Goal: Information Seeking & Learning: Learn about a topic

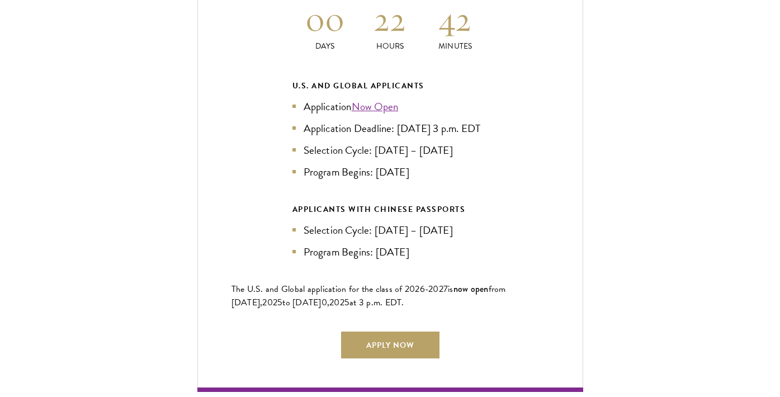
click at [544, 133] on div "Current Selection Cycle: Countdown to [DATE] Application Deadline 00 Days 22 Ho…" at bounding box center [390, 154] width 386 height 476
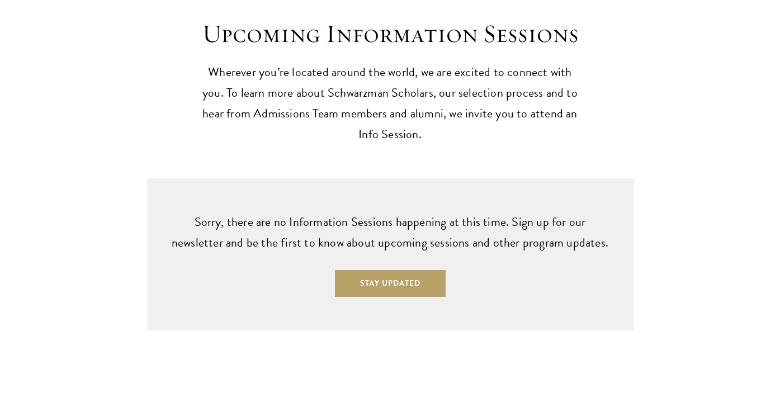
scroll to position [2943, 0]
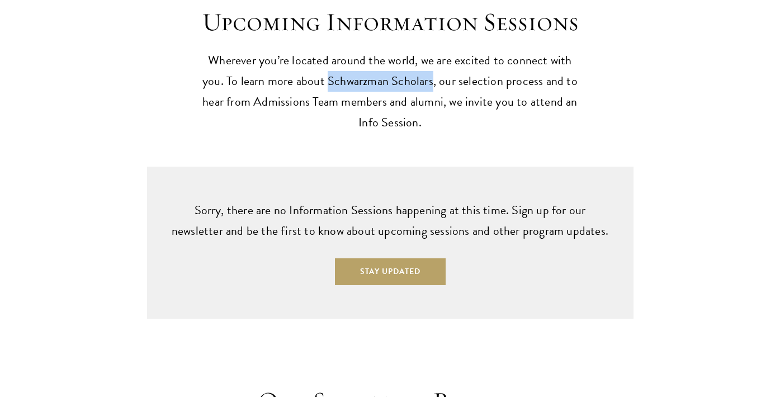
drag, startPoint x: 306, startPoint y: 57, endPoint x: 408, endPoint y: 59, distance: 101.8
click at [408, 59] on p "Wherever you’re located around the world, we are excited to connect with you. T…" at bounding box center [390, 91] width 386 height 83
copy p "Schwarzman Scholars"
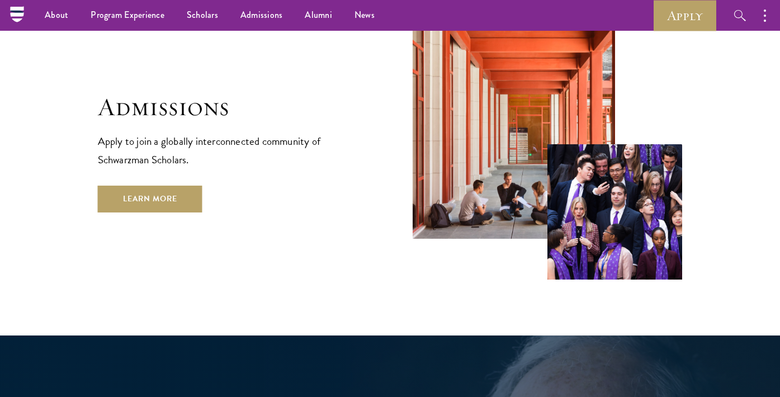
scroll to position [1729, 0]
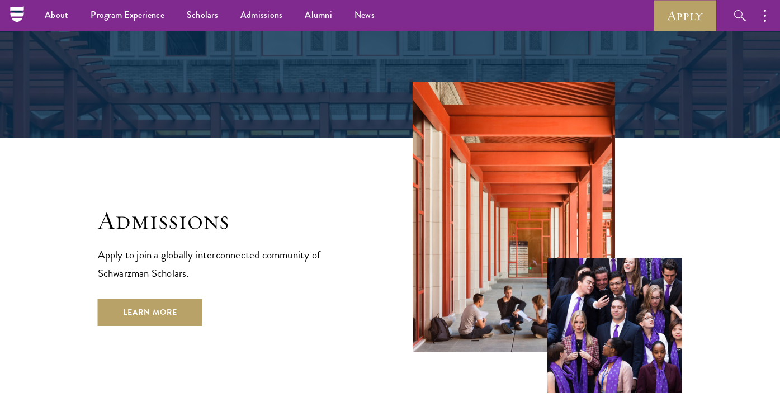
click at [139, 289] on div "Admissions Apply to join a globally interconnected community of Schwarzman Scho…" at bounding box center [390, 237] width 585 height 310
click at [158, 299] on link "Learn More" at bounding box center [150, 312] width 105 height 27
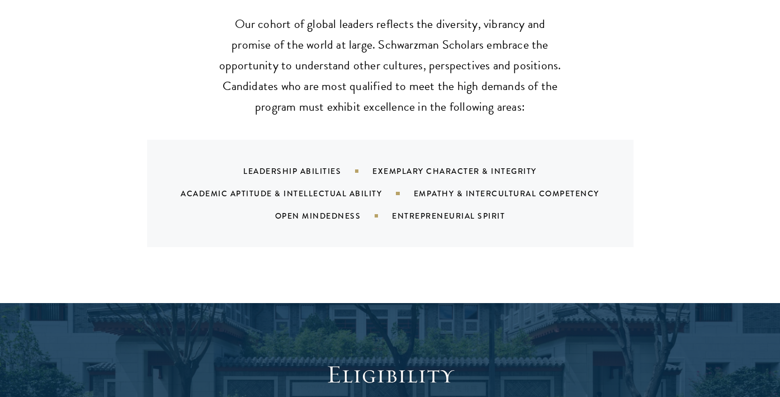
scroll to position [1137, 0]
